Goal: Task Accomplishment & Management: Manage account settings

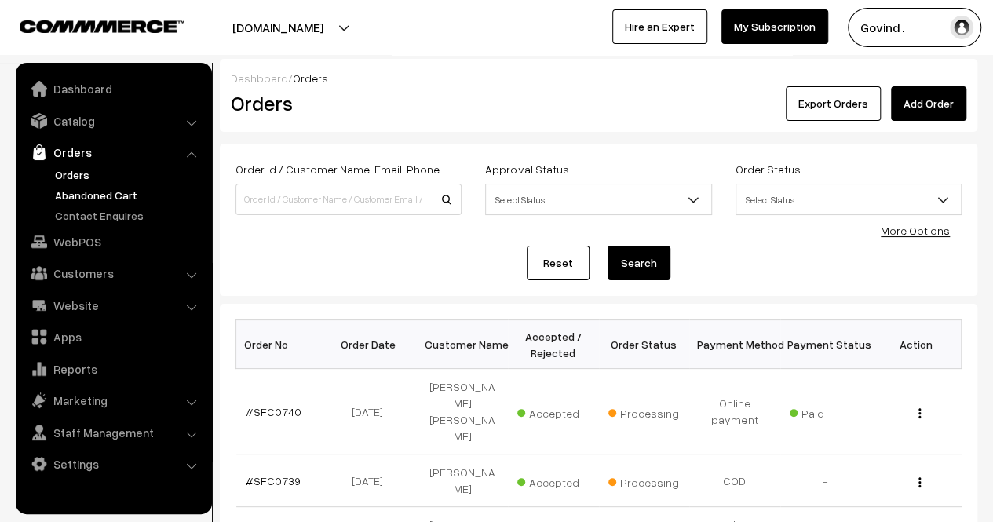
click at [101, 197] on link "Abandoned Cart" at bounding box center [128, 195] width 155 height 16
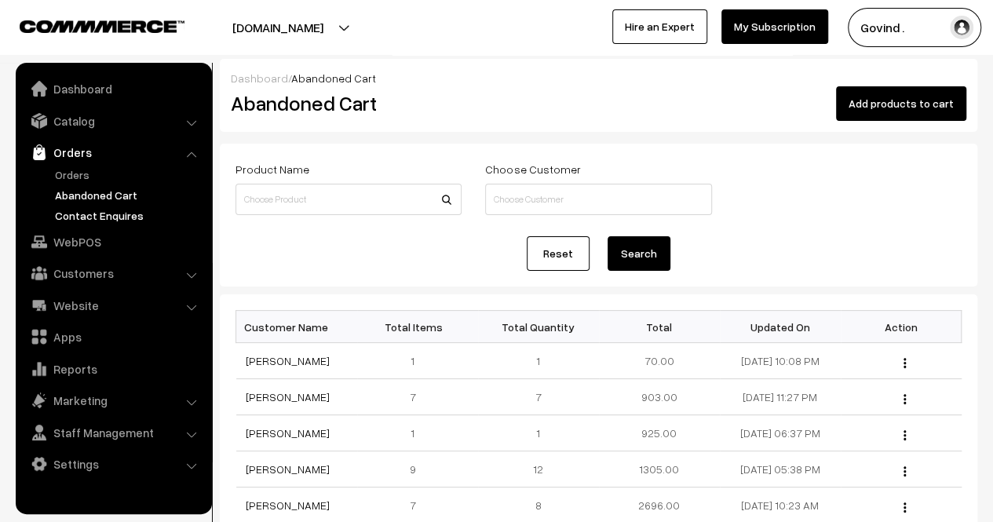
click at [113, 218] on link "Contact Enquires" at bounding box center [128, 215] width 155 height 16
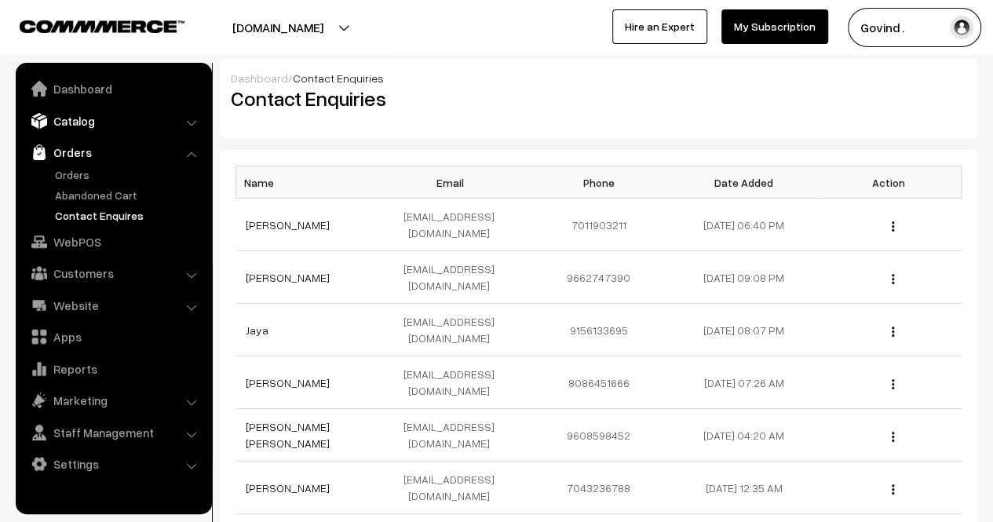
click at [146, 122] on link "Catalog" at bounding box center [113, 121] width 187 height 28
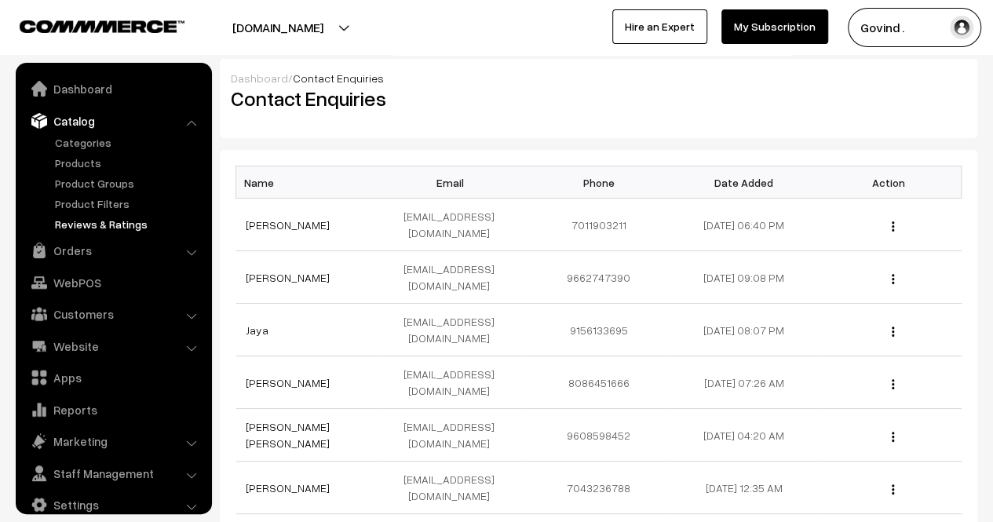
click at [94, 219] on link "Reviews & Ratings" at bounding box center [128, 224] width 155 height 16
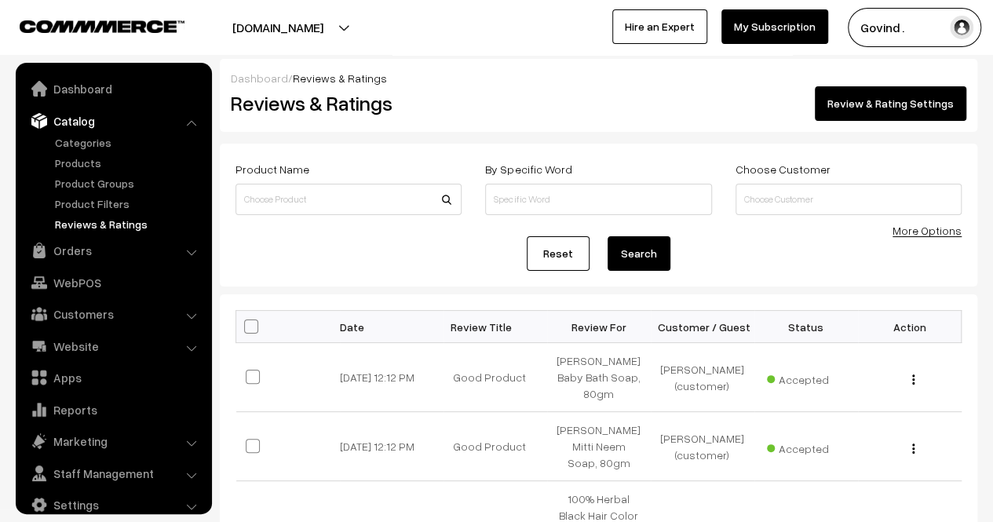
scroll to position [20, 0]
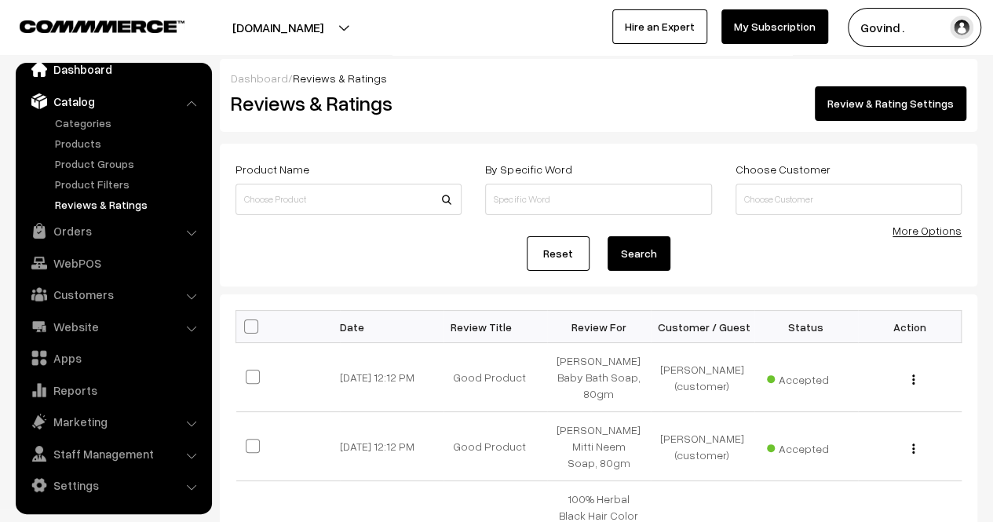
click at [71, 75] on link "Dashboard" at bounding box center [113, 69] width 187 height 28
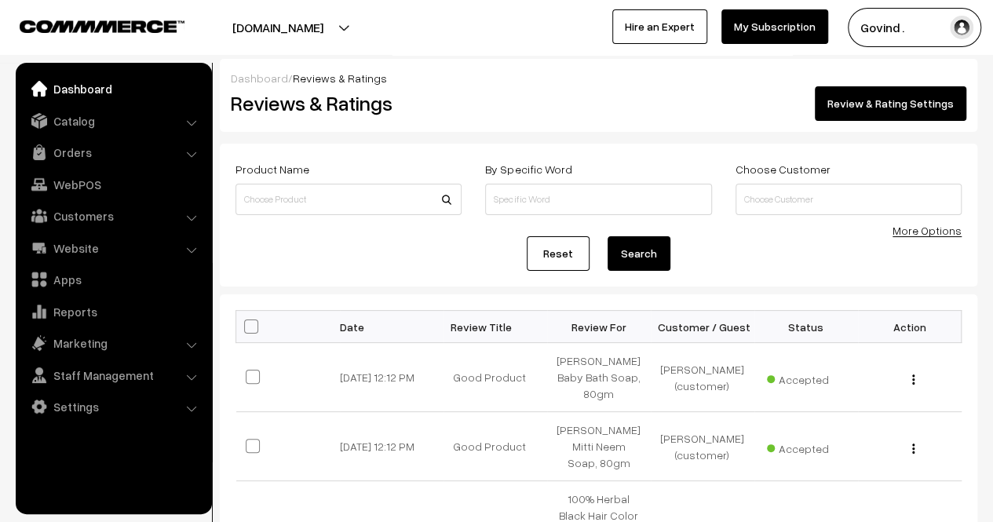
scroll to position [0, 0]
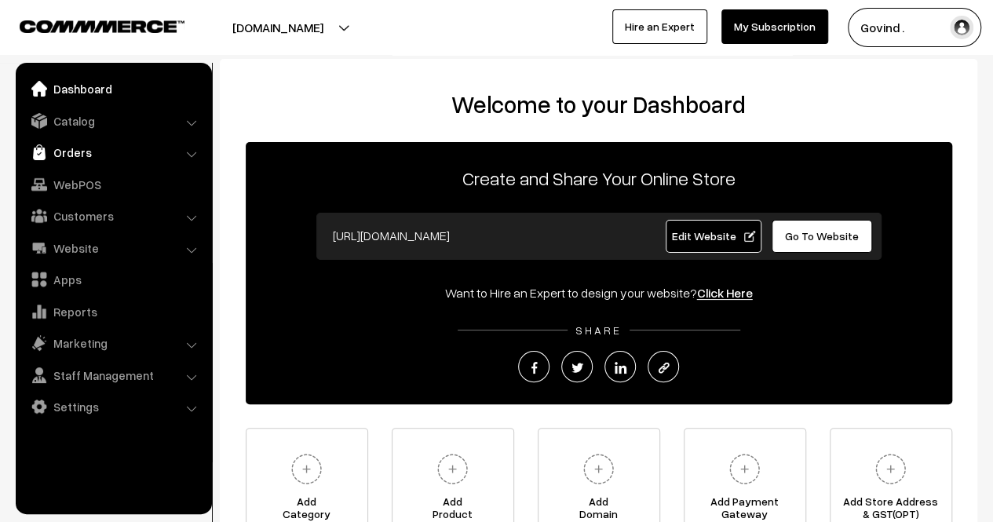
click at [144, 150] on link "Orders" at bounding box center [113, 152] width 187 height 28
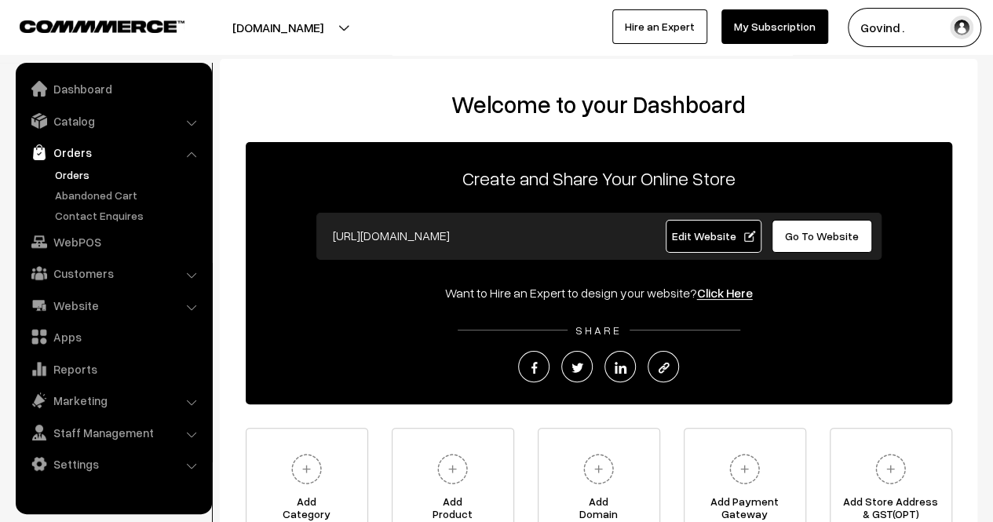
click at [75, 176] on link "Orders" at bounding box center [128, 174] width 155 height 16
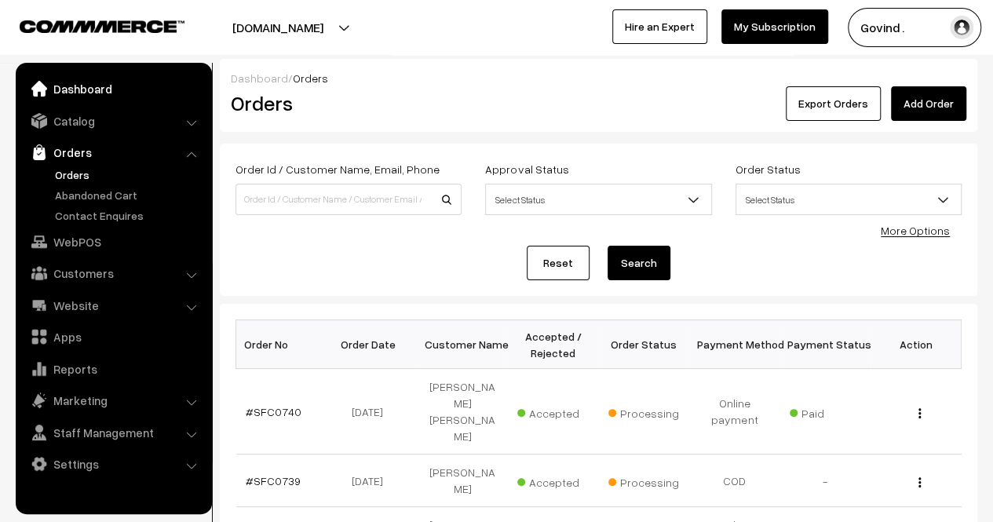
click at [96, 98] on link "Dashboard" at bounding box center [113, 89] width 187 height 28
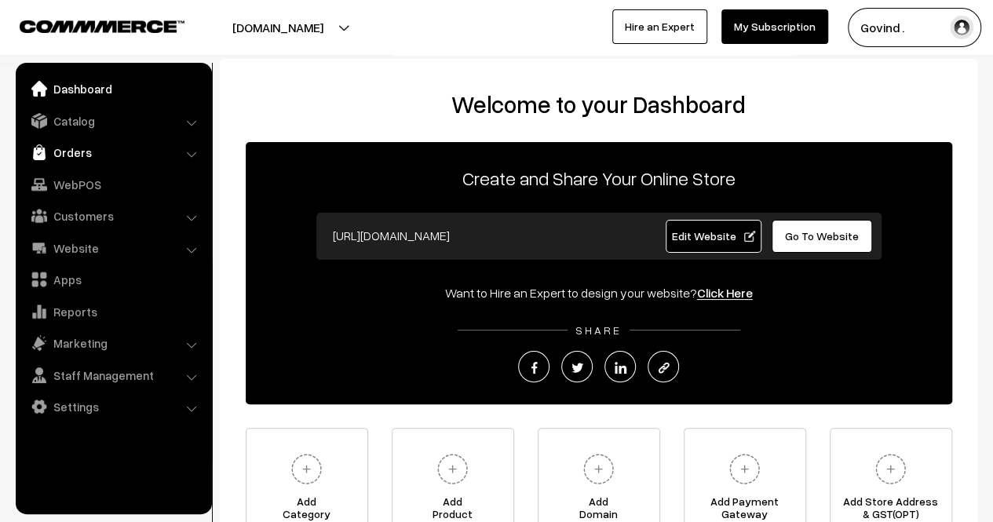
click at [78, 154] on link "Orders" at bounding box center [113, 152] width 187 height 28
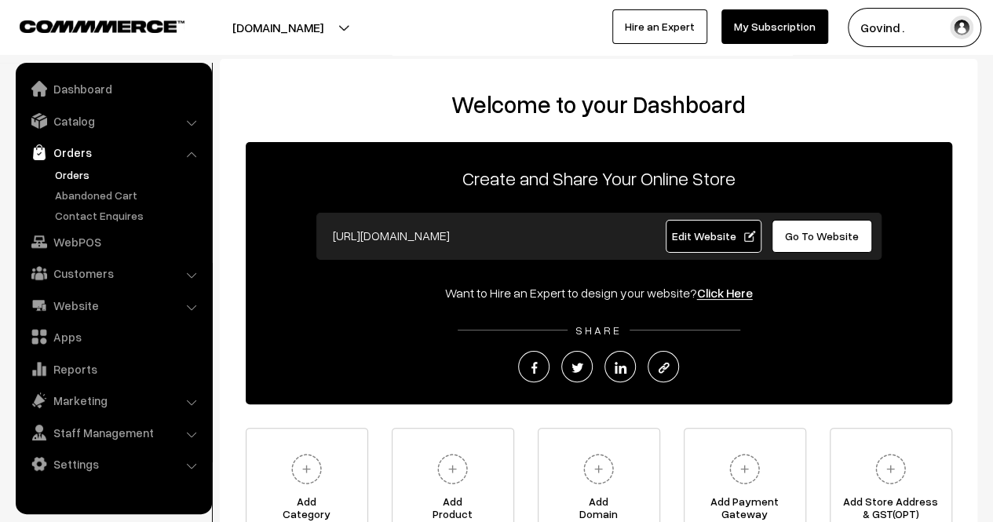
click at [80, 178] on link "Orders" at bounding box center [128, 174] width 155 height 16
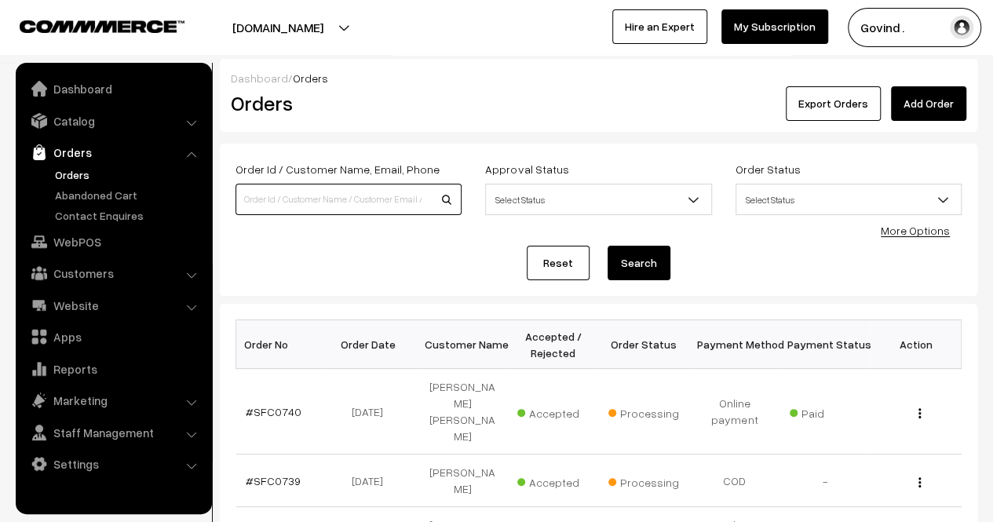
drag, startPoint x: 0, startPoint y: 0, endPoint x: 326, endPoint y: 199, distance: 382.1
click at [326, 199] on input at bounding box center [348, 199] width 226 height 31
type input "naresh"
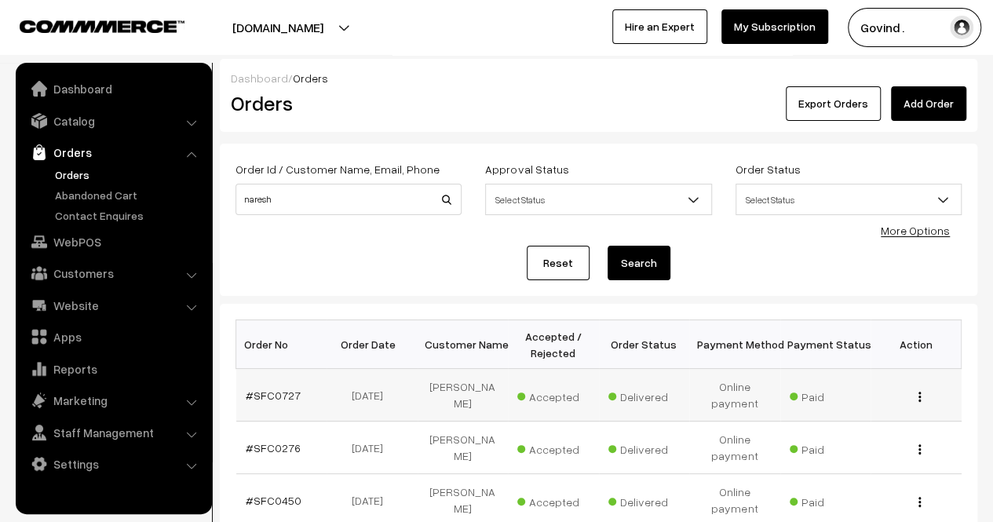
click at [919, 393] on img "button" at bounding box center [919, 397] width 2 height 10
click at [848, 410] on link "View" at bounding box center [849, 419] width 133 height 35
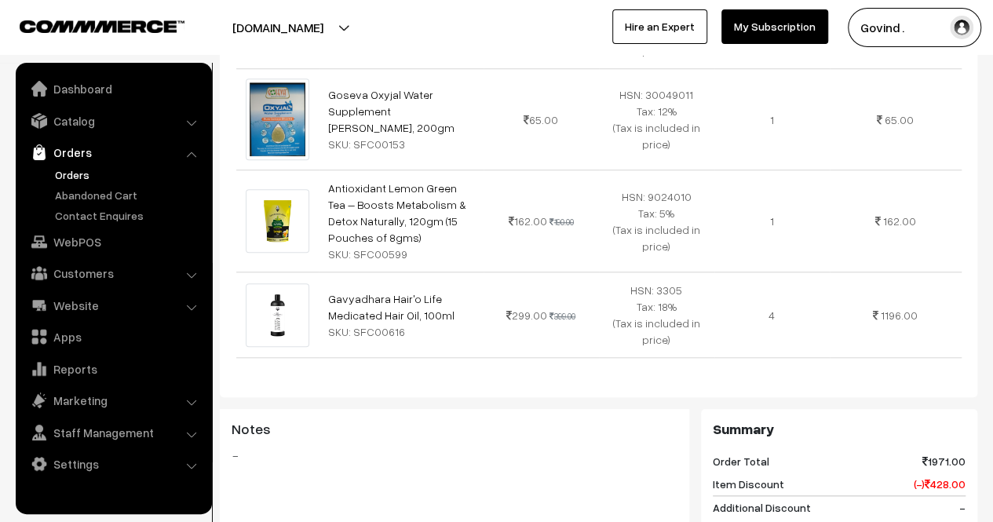
scroll to position [587, 0]
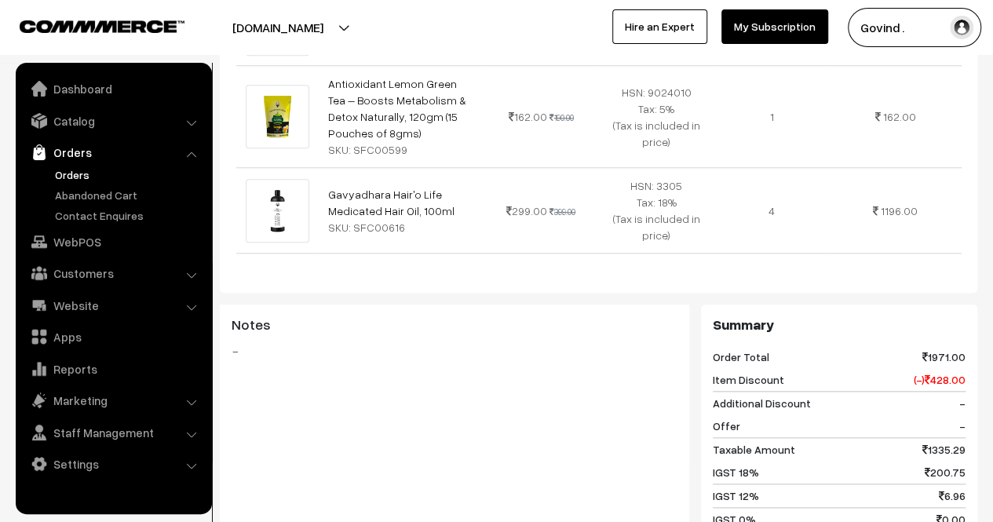
scroll to position [0, 0]
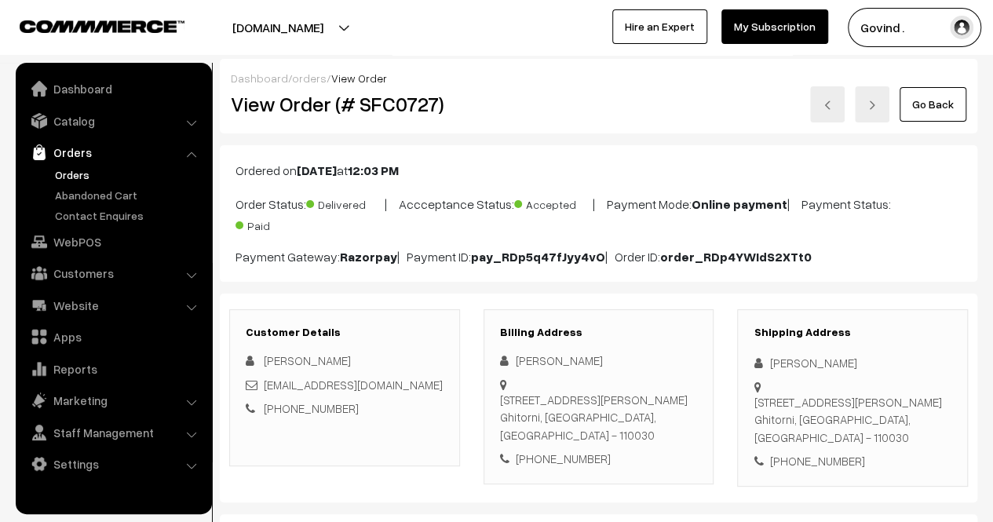
click at [950, 112] on link "Go Back" at bounding box center [932, 104] width 67 height 35
